Goal: Task Accomplishment & Management: Use online tool/utility

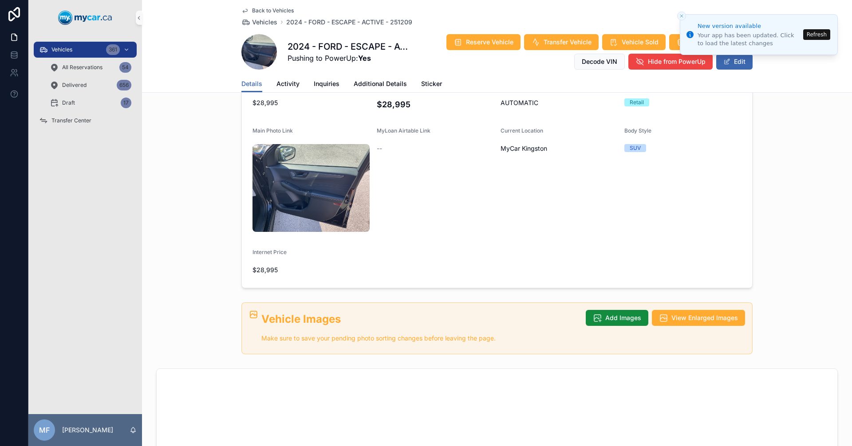
scroll to position [222, 0]
click at [612, 311] on button "Add Images" at bounding box center [617, 319] width 63 height 16
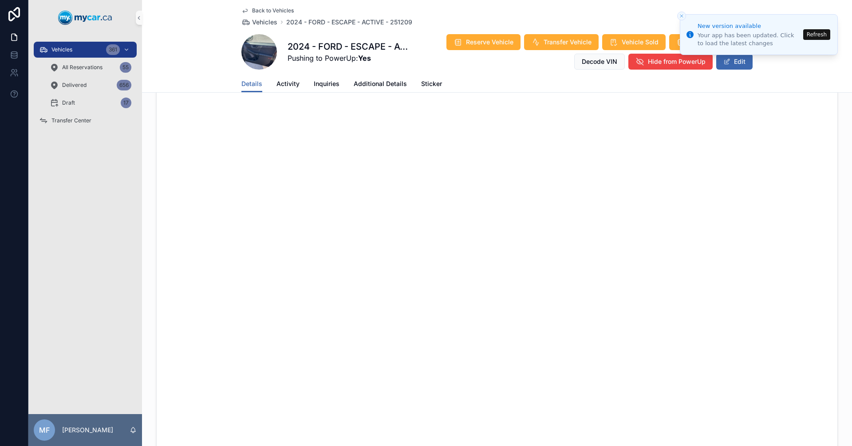
scroll to position [355, 0]
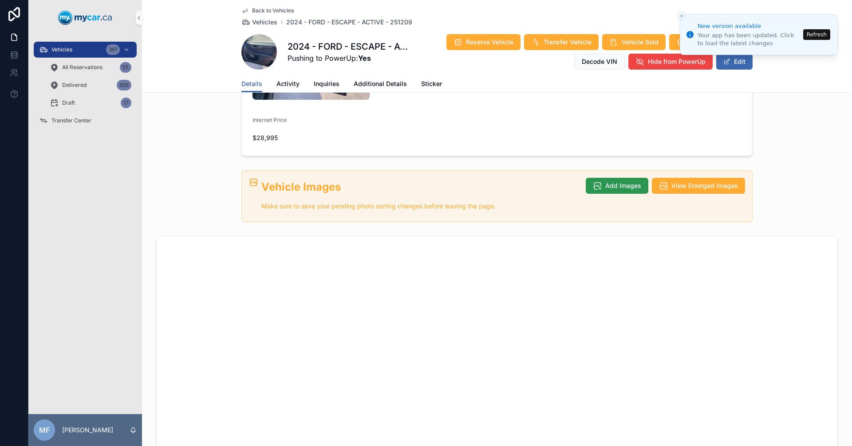
click at [628, 182] on span "Add Images" at bounding box center [623, 186] width 36 height 9
click at [820, 29] on button "Refresh" at bounding box center [816, 34] width 27 height 11
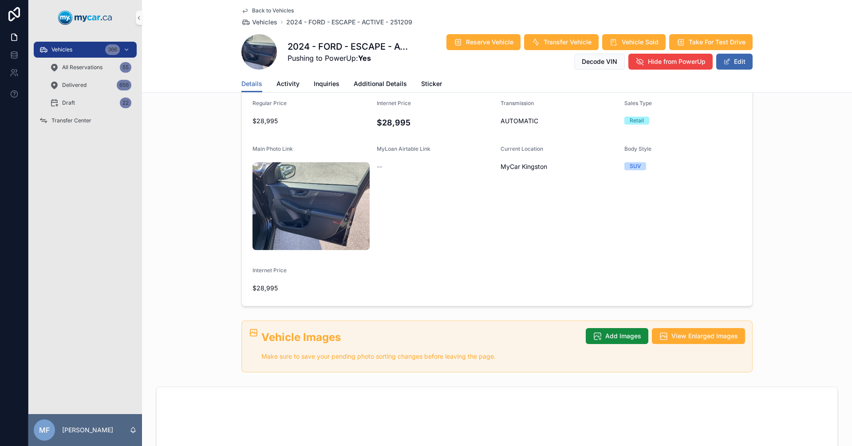
scroll to position [311, 0]
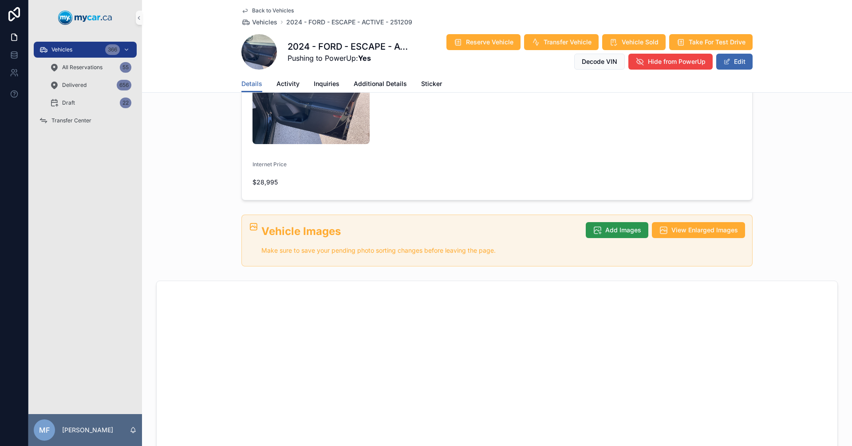
click at [600, 222] on button "Add Images" at bounding box center [617, 230] width 63 height 16
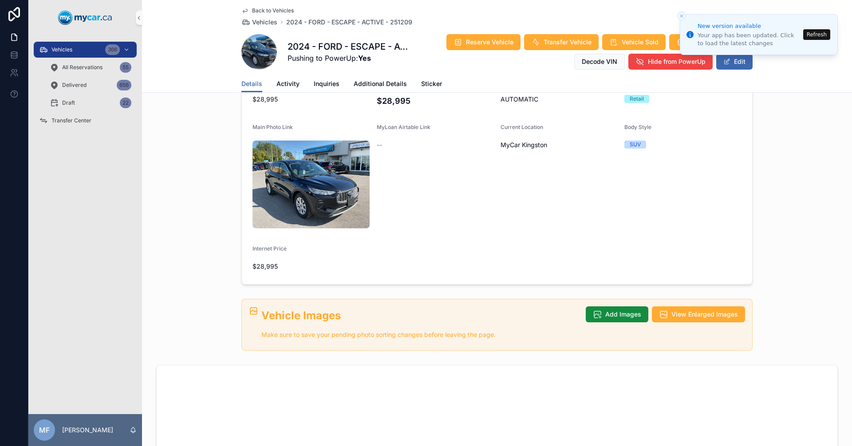
scroll to position [222, 0]
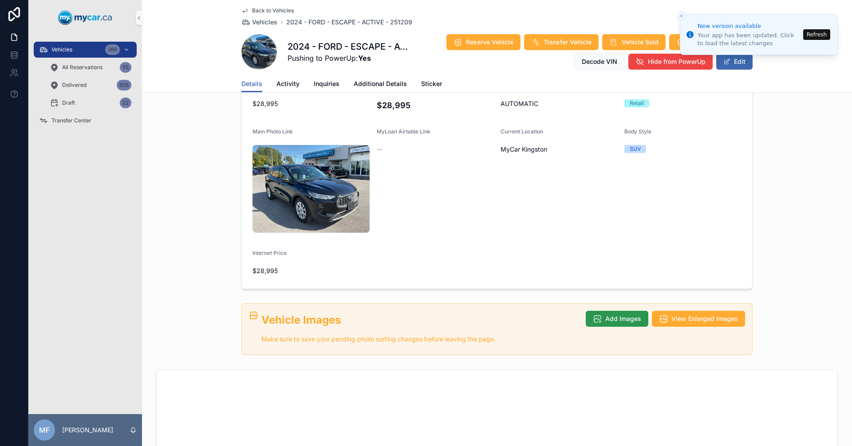
click at [608, 315] on span "Add Images" at bounding box center [623, 319] width 36 height 9
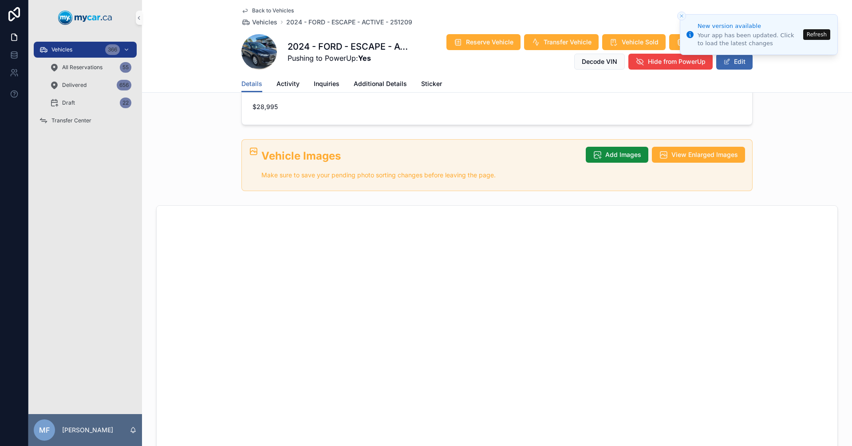
scroll to position [577, 0]
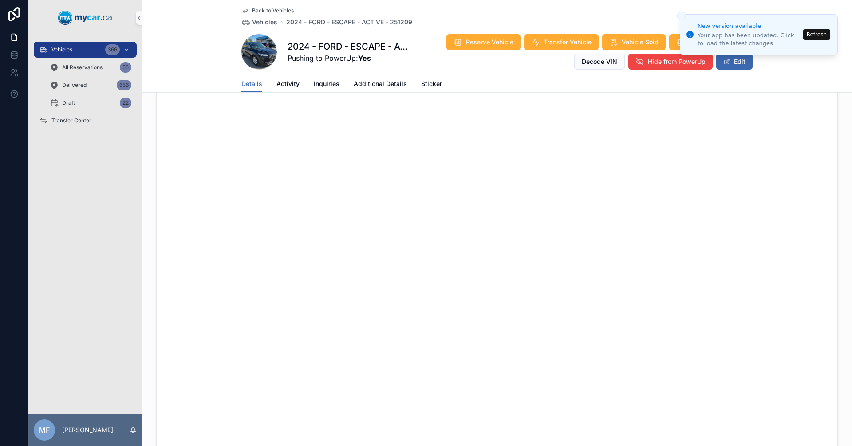
click at [818, 40] on li "New version available Your app has been updated. Click to load the latest chang…" at bounding box center [759, 34] width 158 height 41
click at [822, 34] on button "Refresh" at bounding box center [816, 34] width 27 height 11
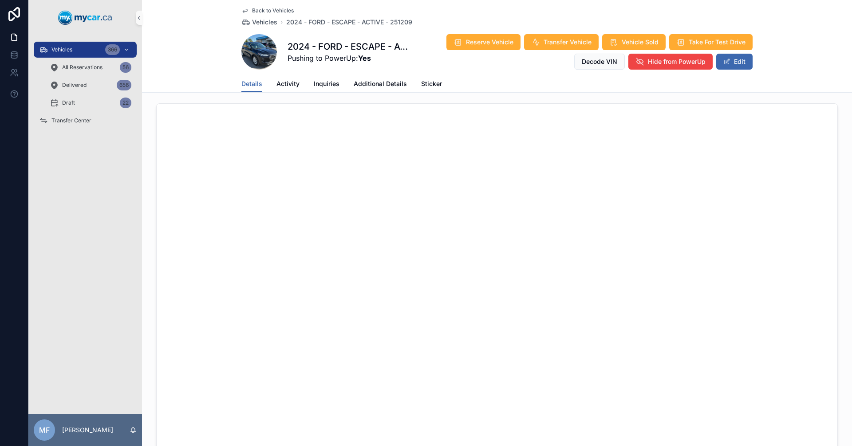
scroll to position [621, 0]
click at [252, 23] on span "Vehicles" at bounding box center [264, 22] width 25 height 9
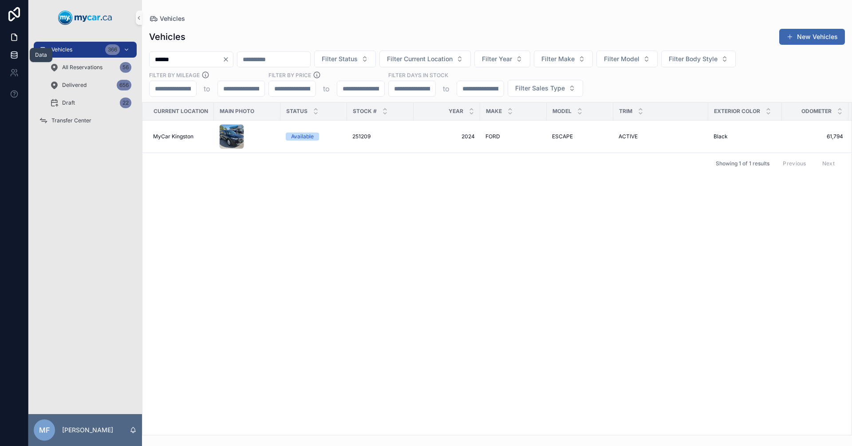
drag, startPoint x: 193, startPoint y: 59, endPoint x: 0, endPoint y: 49, distance: 193.3
click at [0, 49] on div "Data Vehicles 366 All Reservations 56 Delivered 656 Draft 22 Transfer Center MF…" at bounding box center [426, 223] width 852 height 446
type input "******"
click at [375, 140] on div "251027 251027" at bounding box center [380, 136] width 56 height 7
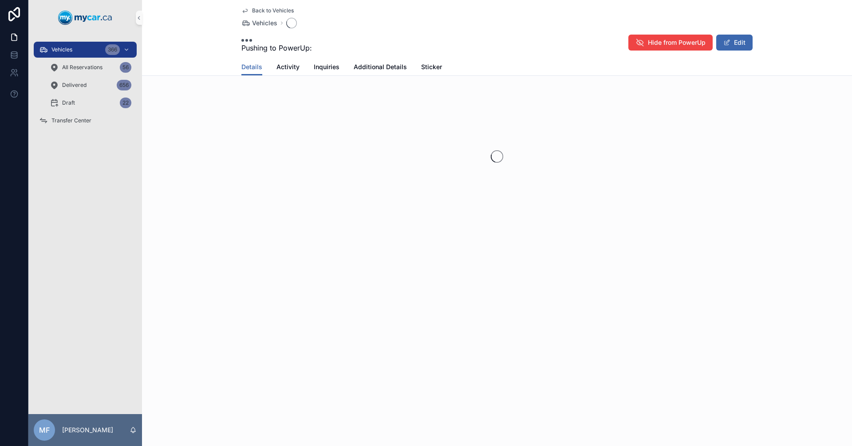
click at [375, 140] on div "scrollable content" at bounding box center [497, 157] width 710 height 140
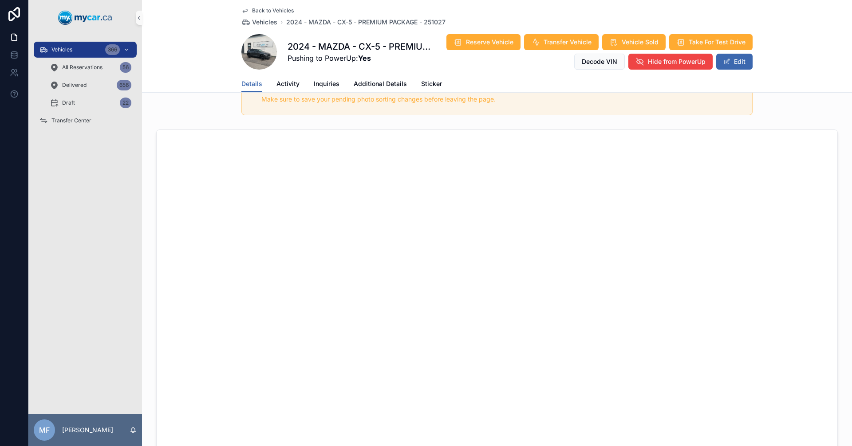
scroll to position [399, 0]
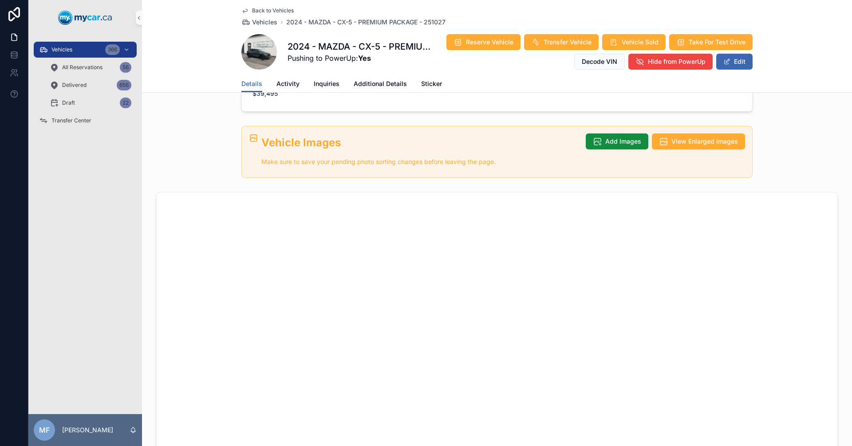
click at [190, 106] on div "Days In Stock 42 Status Available Sales Type Retail Year [DATE] Make MAZDA Mode…" at bounding box center [497, 318] width 710 height 1228
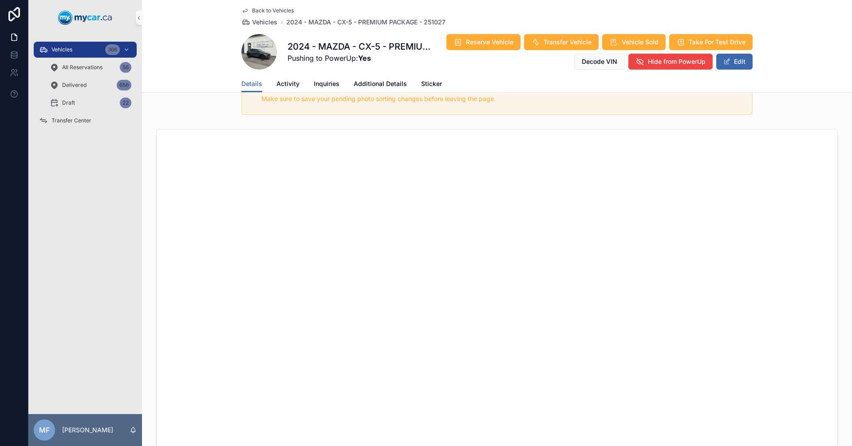
scroll to position [266, 0]
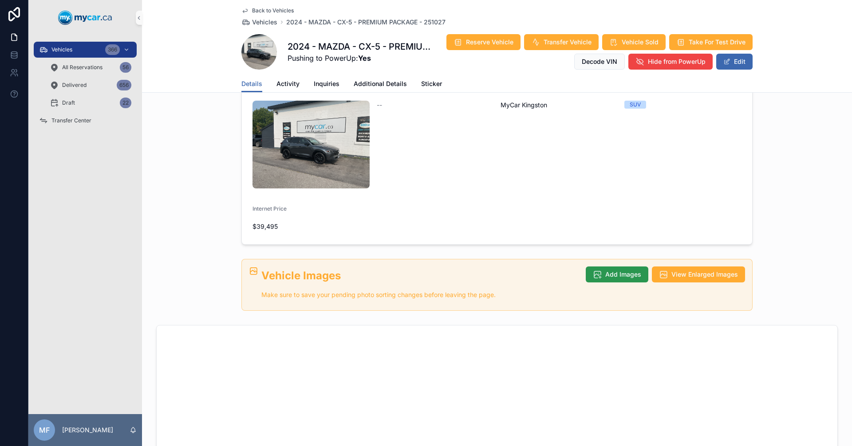
click at [622, 270] on span "Add Images" at bounding box center [623, 274] width 36 height 9
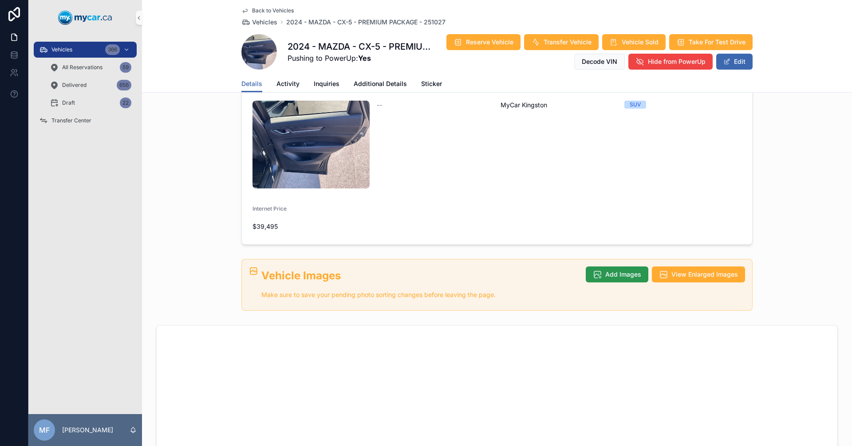
click at [610, 270] on span "Add Images" at bounding box center [623, 274] width 36 height 9
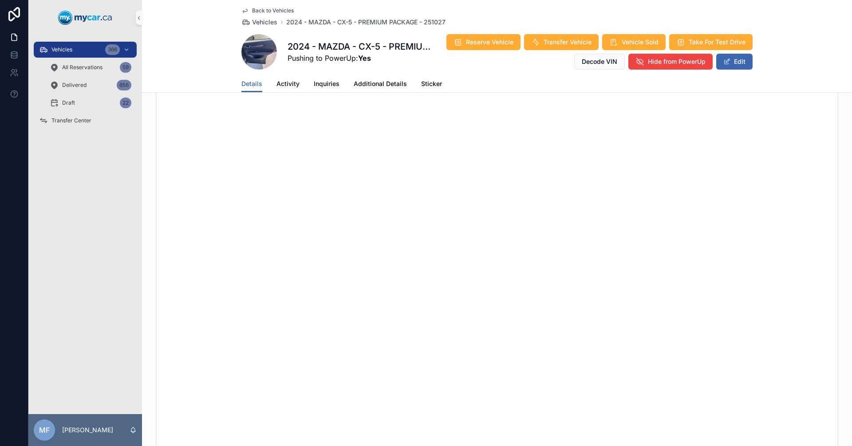
scroll to position [577, 0]
